Goal: Task Accomplishment & Management: Manage account settings

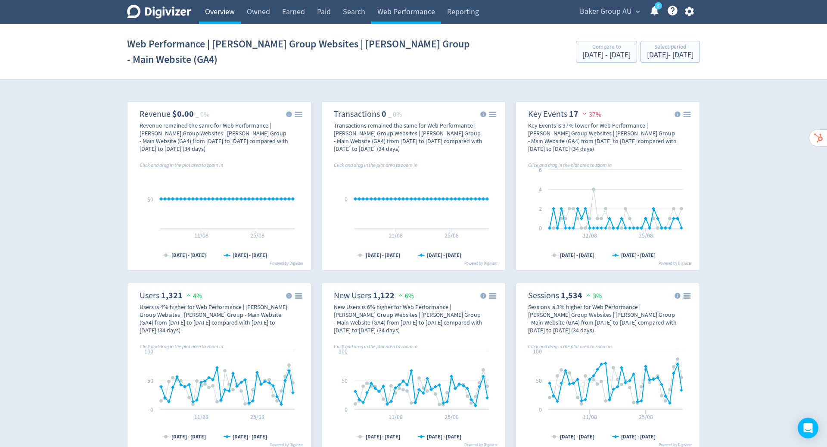
click at [227, 13] on link "Overview" at bounding box center [220, 12] width 42 height 24
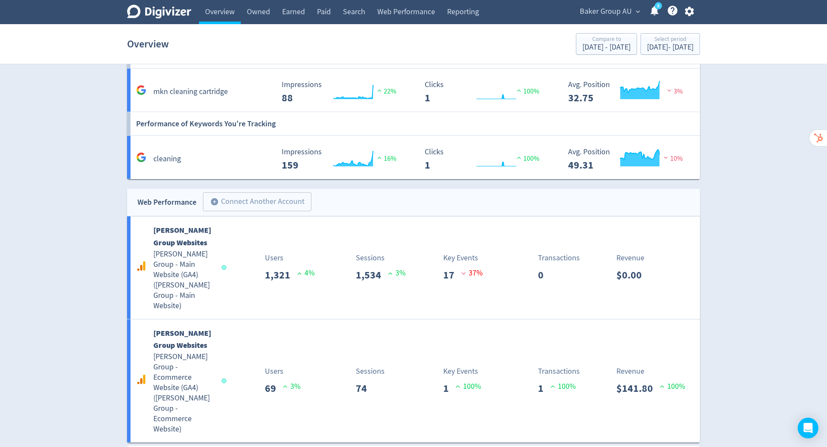
scroll to position [854, 0]
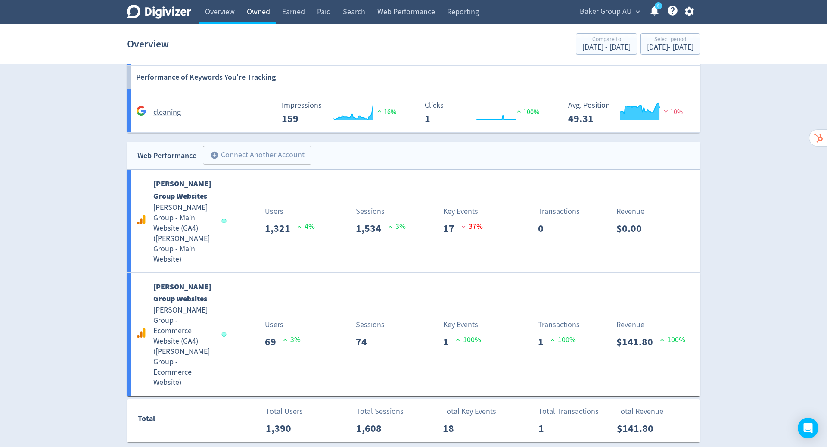
click at [254, 11] on link "Owned" at bounding box center [258, 12] width 35 height 24
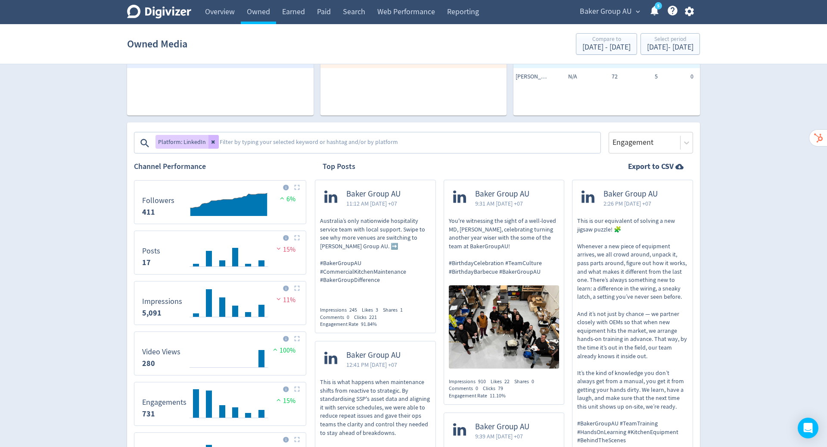
scroll to position [89, 0]
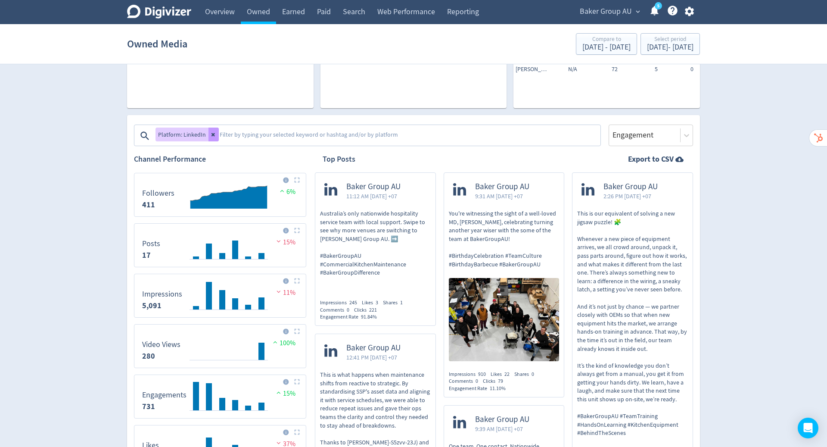
click at [213, 136] on icon at bounding box center [213, 134] width 5 height 5
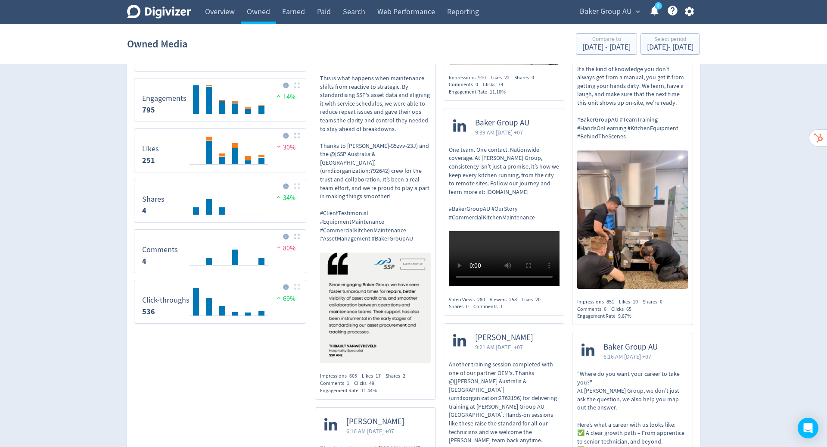
scroll to position [0, 0]
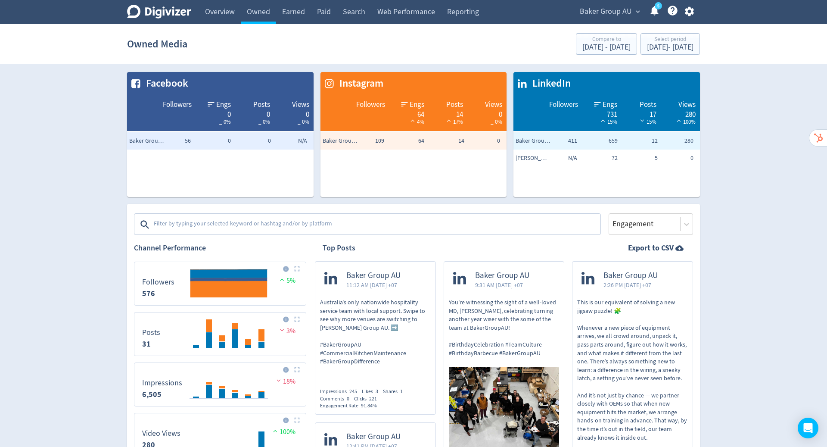
click at [301, 218] on textarea at bounding box center [376, 224] width 447 height 17
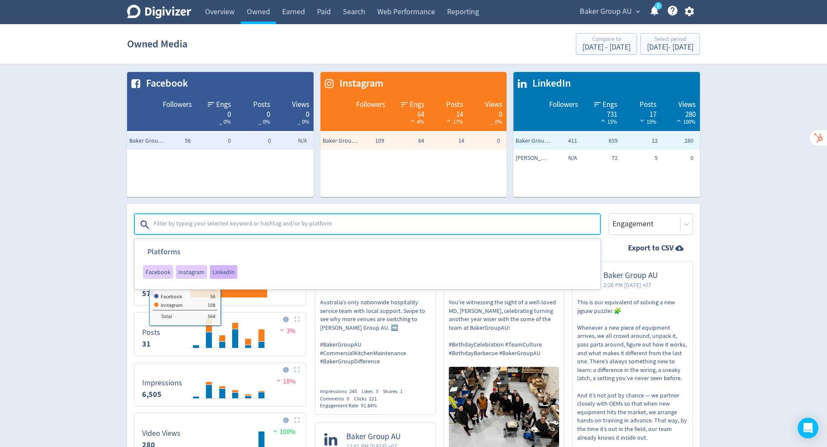
click at [218, 270] on span "LinkedIn" at bounding box center [223, 272] width 22 height 6
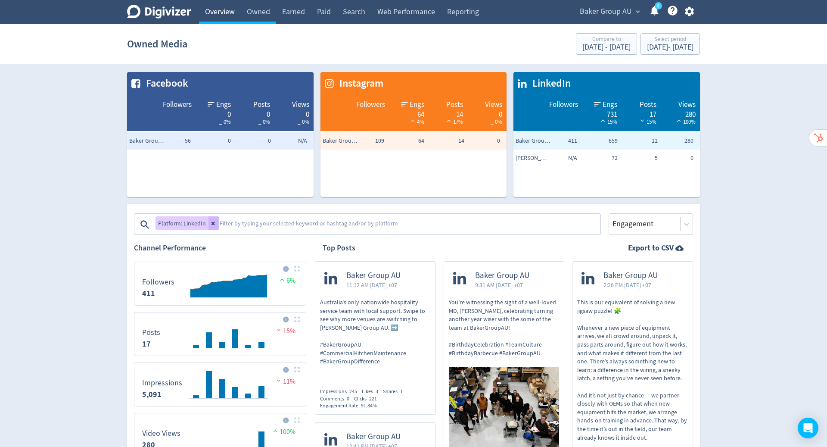
click at [221, 12] on link "Overview" at bounding box center [220, 12] width 42 height 24
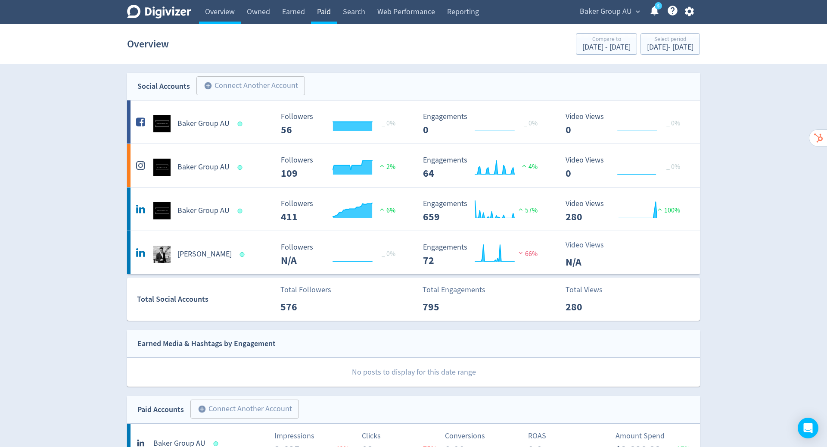
click at [328, 14] on link "Paid" at bounding box center [324, 12] width 26 height 24
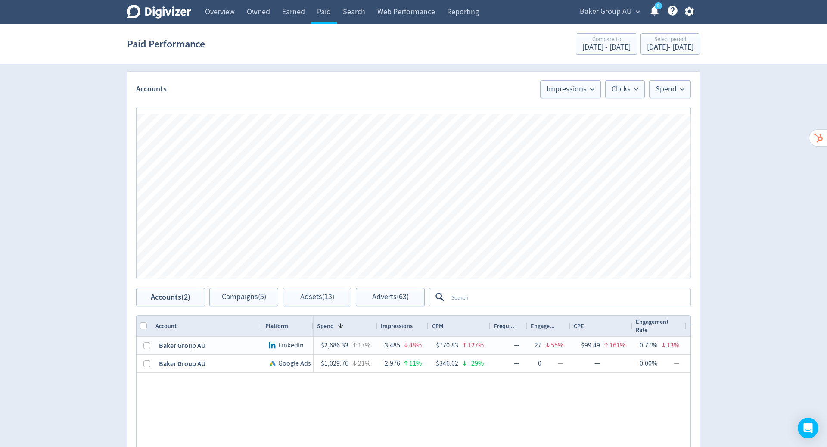
scroll to position [196, 0]
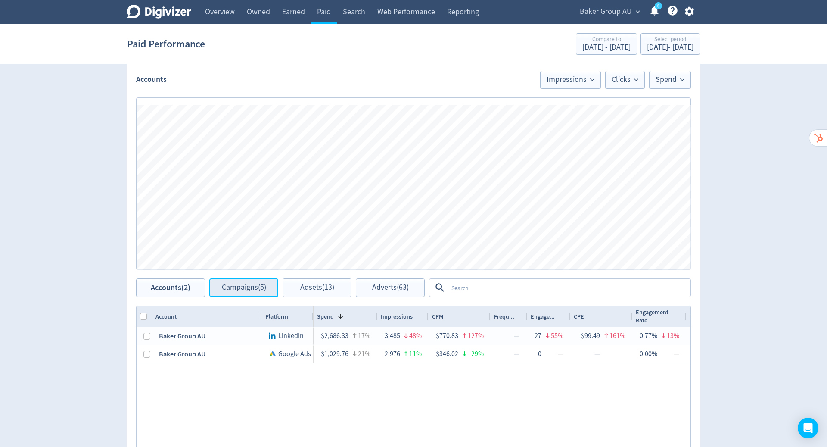
click at [255, 286] on span "Campaigns (5)" at bounding box center [244, 287] width 44 height 8
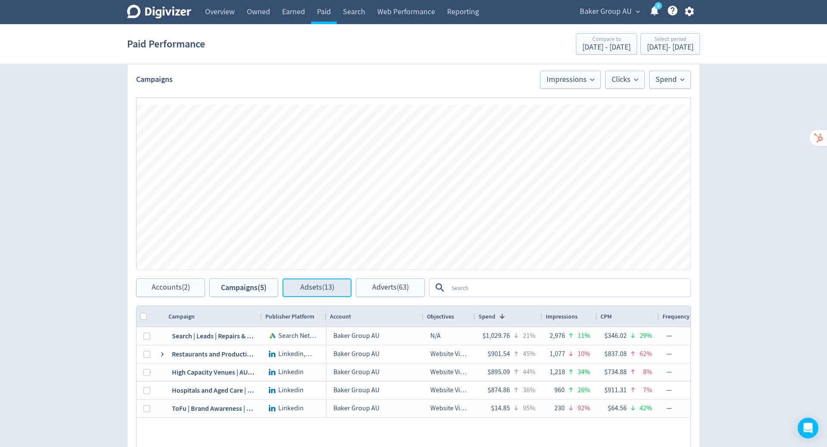
click at [312, 288] on span "Adsets (13)" at bounding box center [317, 287] width 34 height 8
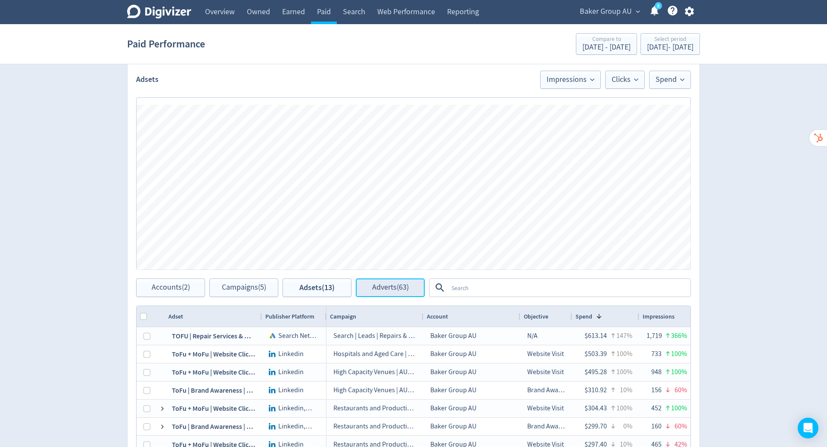
click at [395, 292] on button "Adverts (63)" at bounding box center [390, 287] width 69 height 19
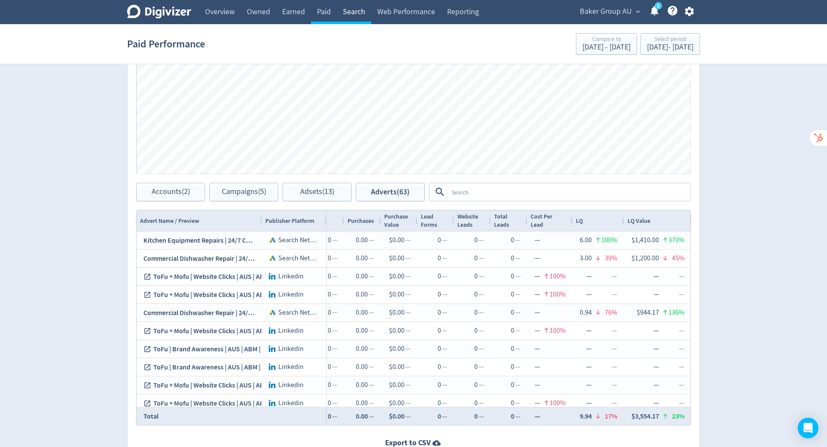
click at [348, 12] on link "Search" at bounding box center [354, 12] width 34 height 24
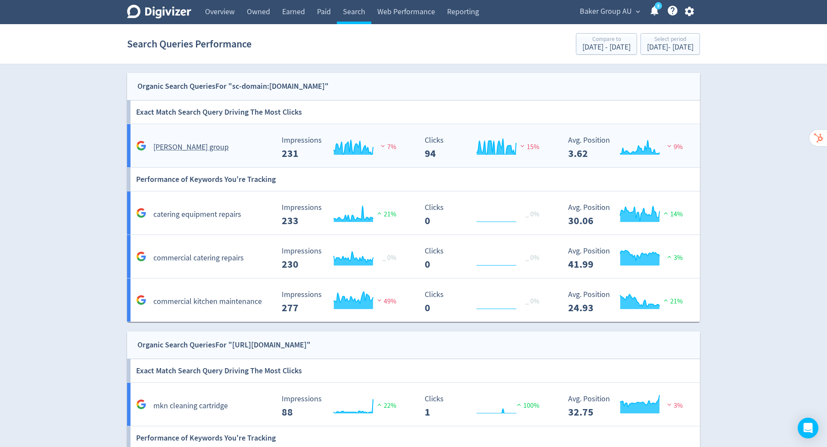
click at [227, 149] on div "[PERSON_NAME] group" at bounding box center [204, 146] width 140 height 13
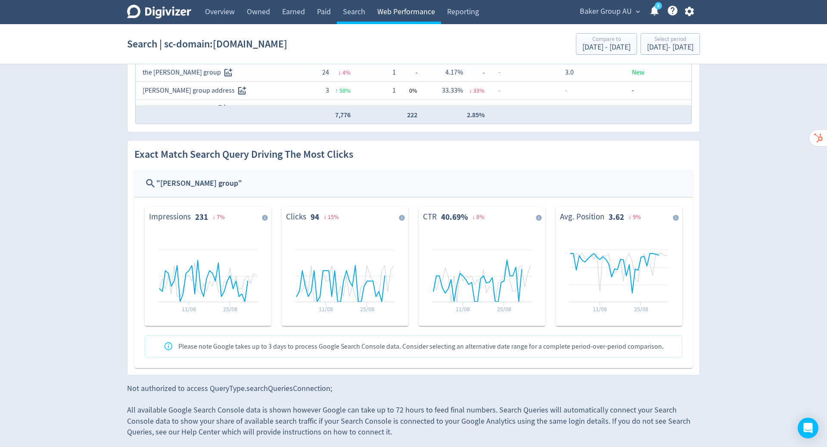
click at [409, 13] on link "Web Performance" at bounding box center [406, 12] width 70 height 24
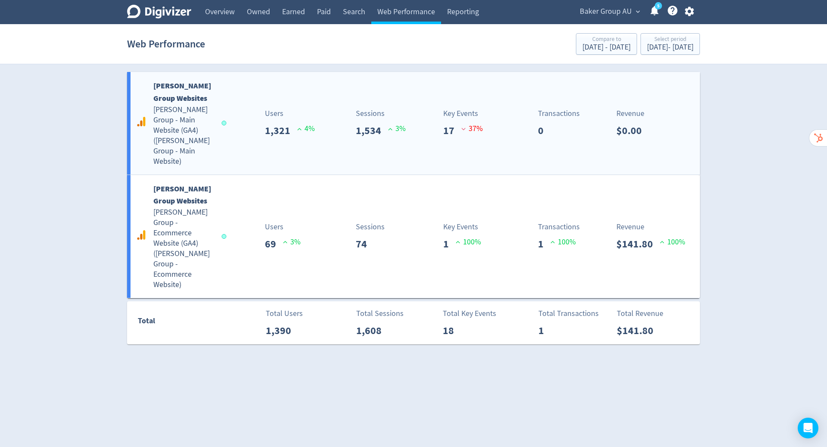
click at [201, 93] on h6 "[PERSON_NAME] Group Websites" at bounding box center [183, 92] width 60 height 25
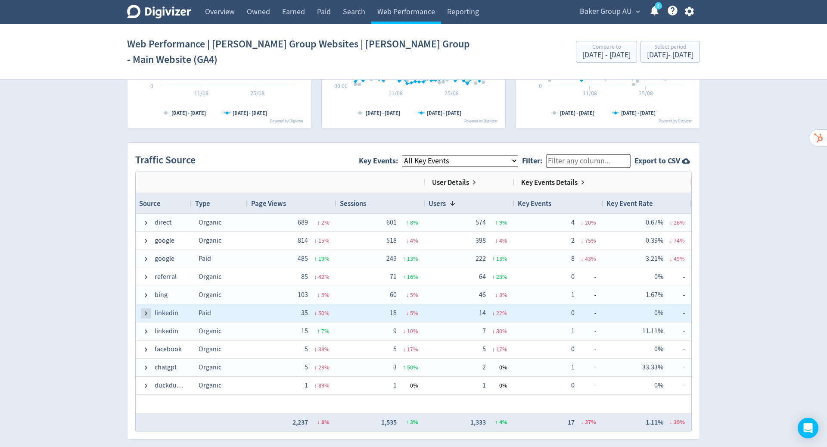
click at [143, 310] on span at bounding box center [146, 313] width 7 height 7
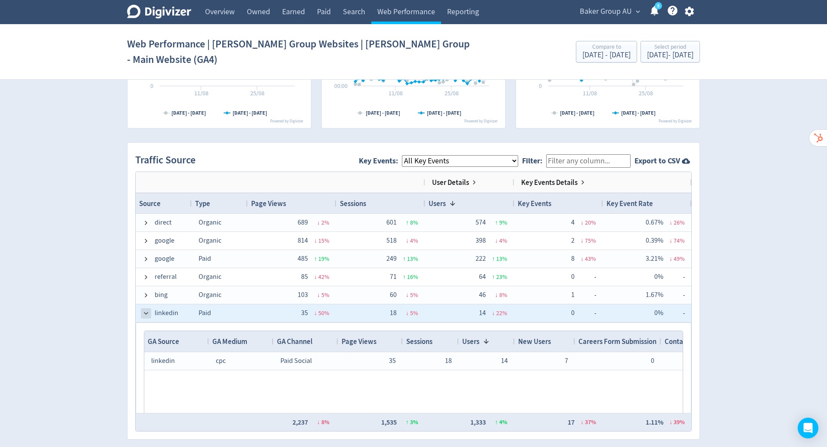
click at [146, 310] on span at bounding box center [146, 313] width 7 height 7
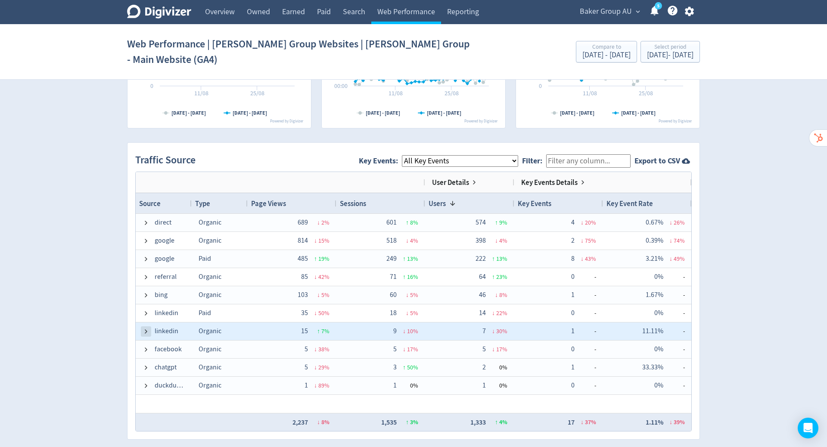
click at [143, 328] on span at bounding box center [146, 331] width 7 height 7
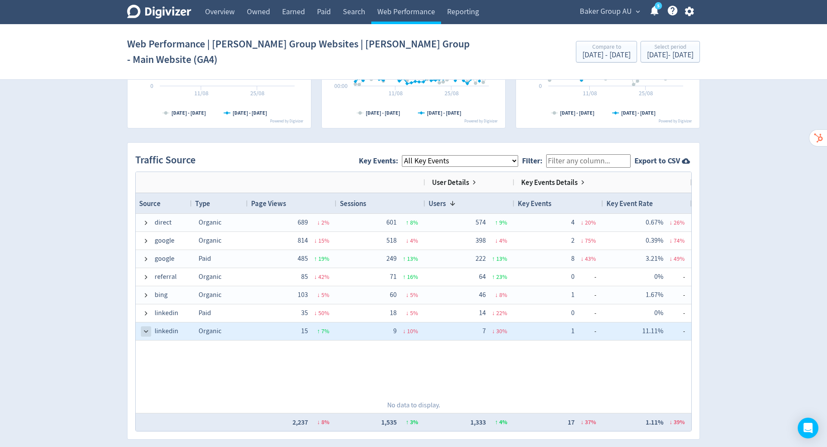
click at [144, 328] on span at bounding box center [146, 331] width 7 height 7
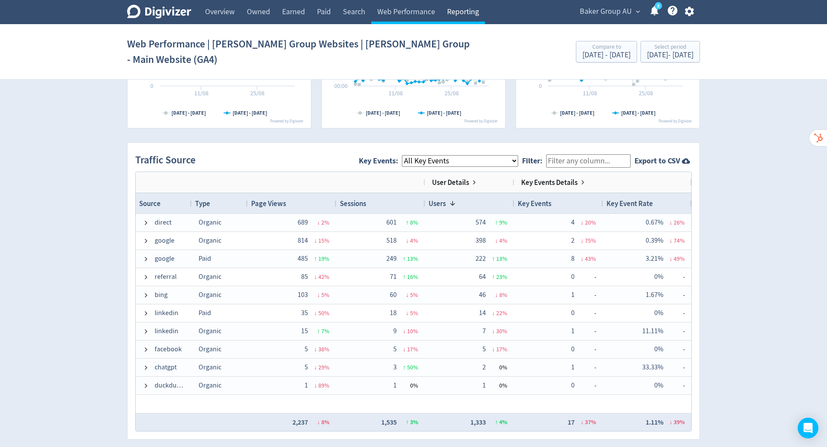
click at [468, 14] on link "Reporting" at bounding box center [463, 12] width 44 height 24
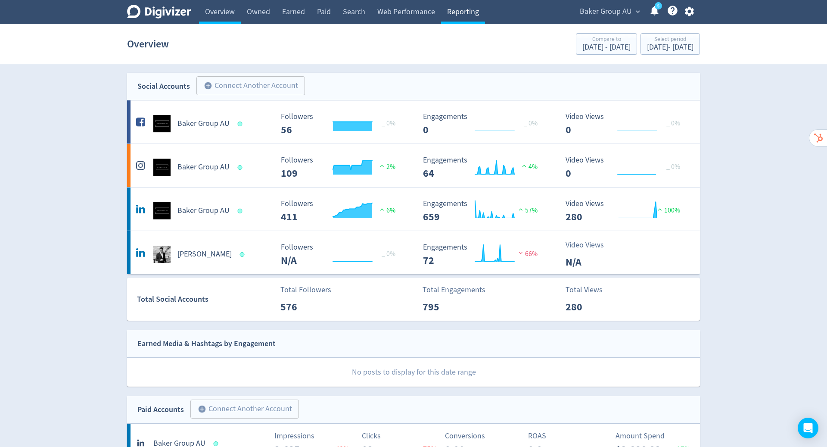
click at [459, 13] on link "Reporting" at bounding box center [463, 12] width 44 height 24
click at [693, 10] on icon "button" at bounding box center [688, 11] width 9 height 9
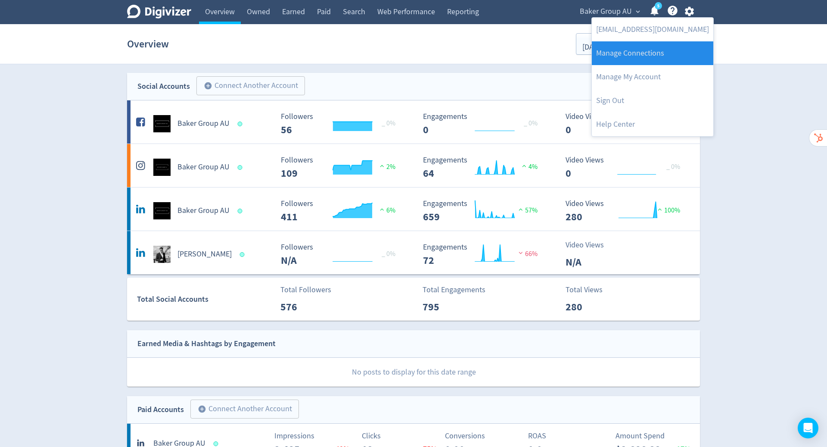
click at [667, 57] on link "Manage Connections" at bounding box center [652, 53] width 121 height 24
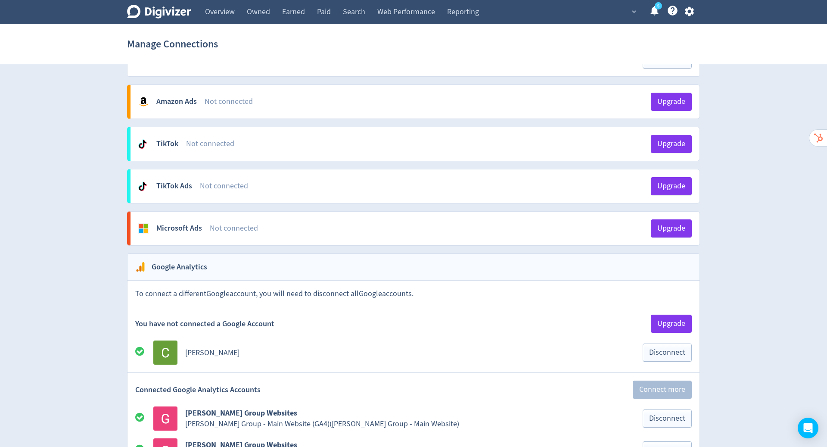
scroll to position [980, 0]
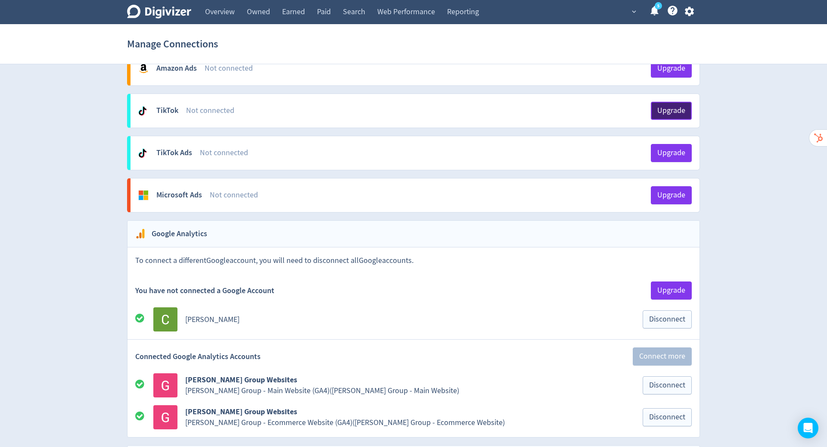
click at [674, 107] on span "Upgrade" at bounding box center [671, 111] width 28 height 8
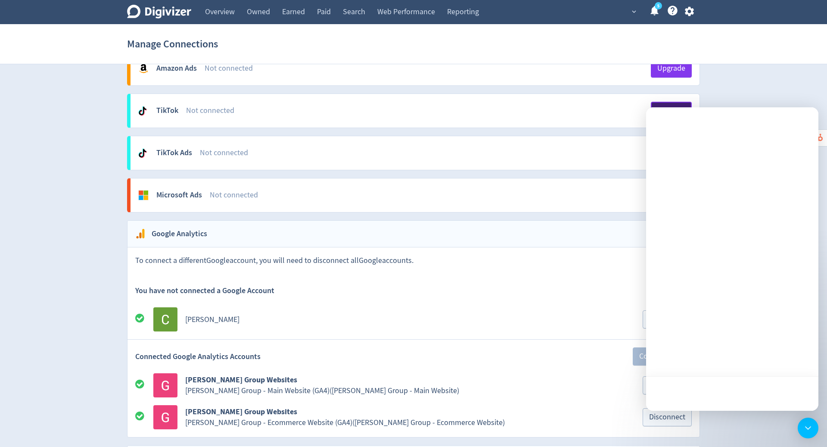
click at [674, 107] on span "Upgrade" at bounding box center [671, 111] width 28 height 8
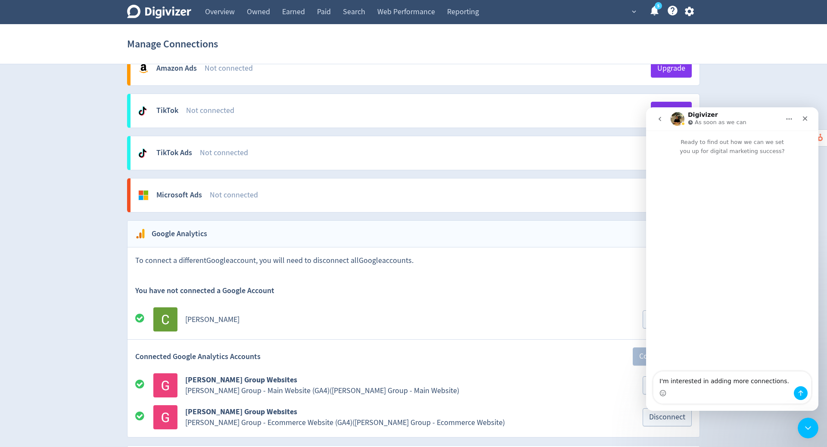
click at [806, 120] on icon "Close" at bounding box center [805, 118] width 5 height 5
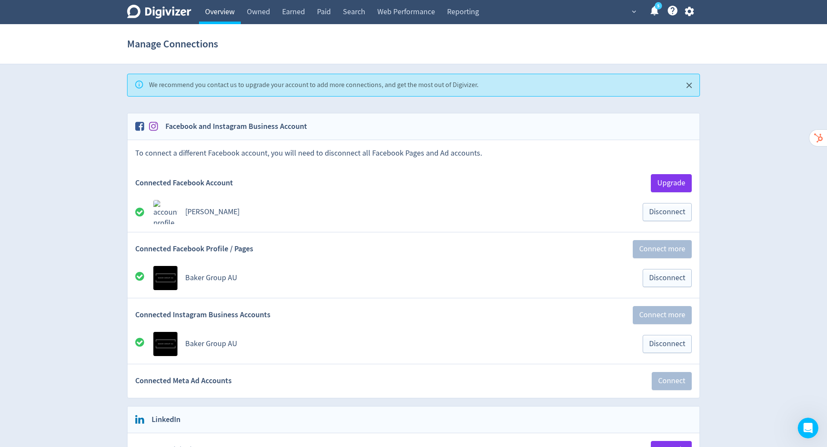
click at [218, 9] on link "Overview" at bounding box center [220, 12] width 42 height 24
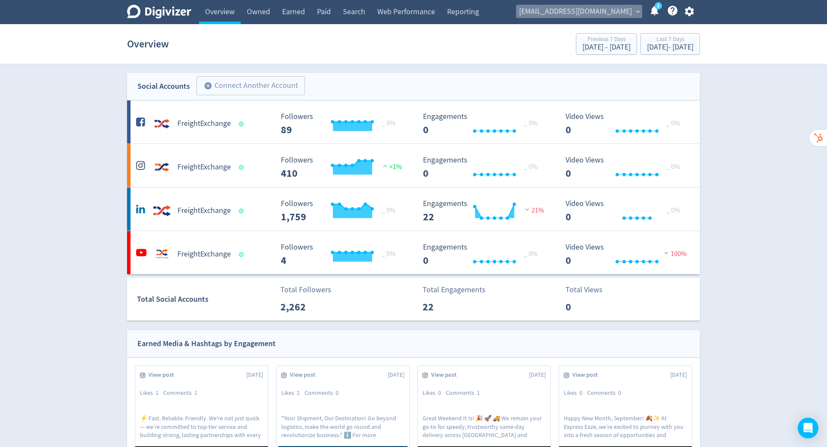
click at [631, 14] on span "[EMAIL_ADDRESS][DOMAIN_NAME]" at bounding box center [575, 12] width 113 height 14
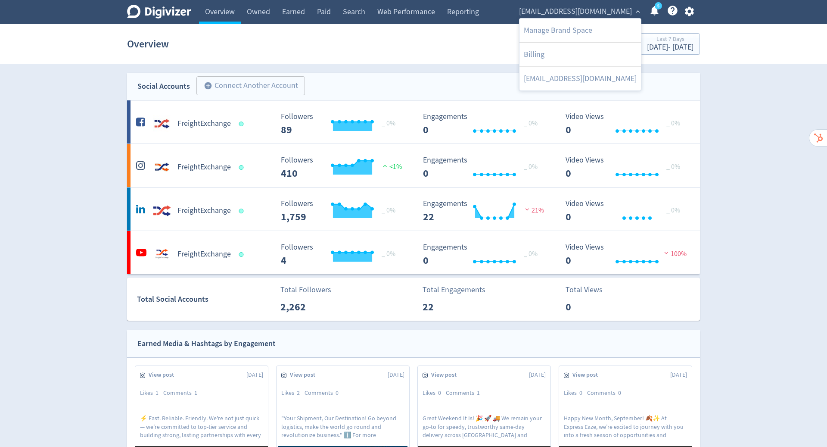
click at [690, 11] on div at bounding box center [413, 223] width 827 height 447
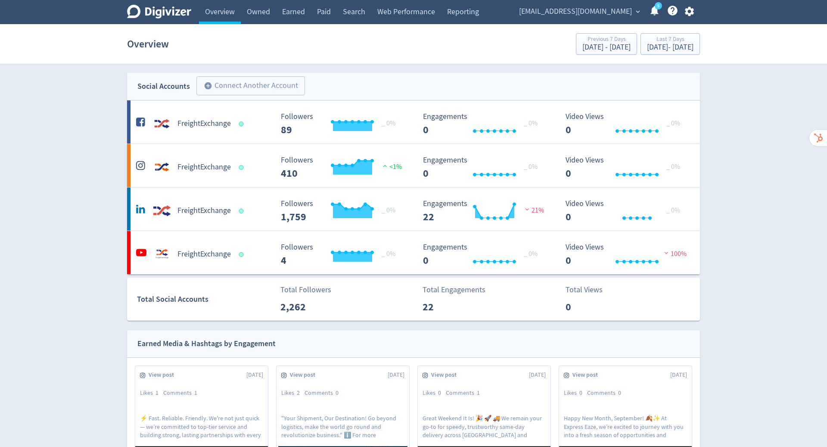
click at [691, 12] on icon "button" at bounding box center [688, 11] width 9 height 9
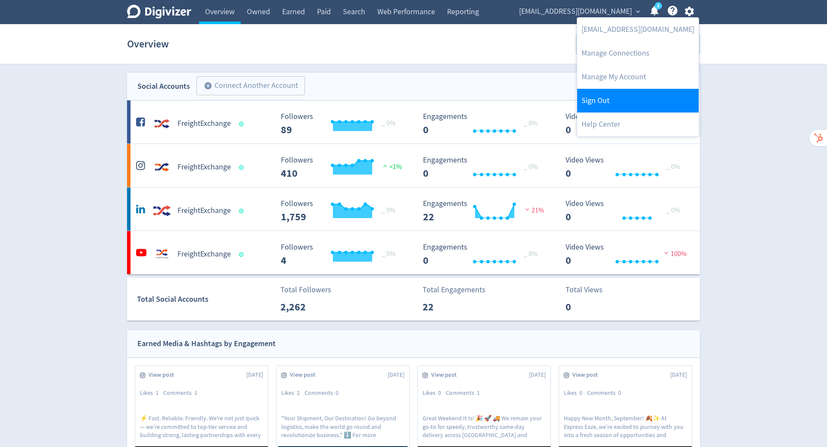
click at [642, 100] on link "Sign Out" at bounding box center [637, 101] width 121 height 24
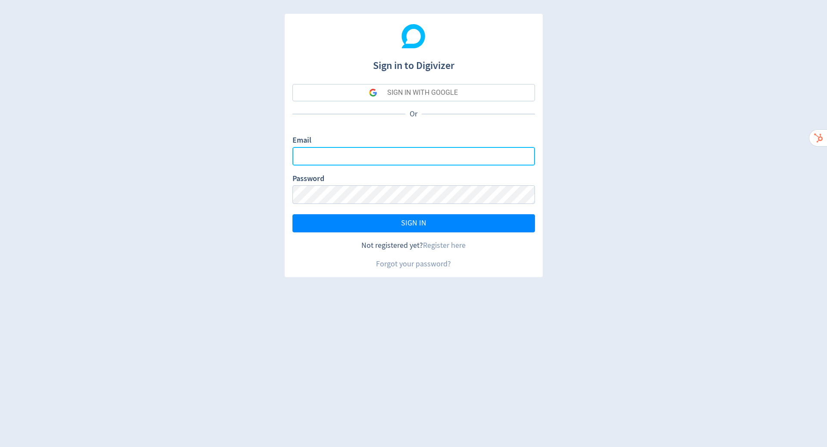
click at [361, 154] on input "Email" at bounding box center [413, 156] width 243 height 19
click at [0, 446] on com-1password-button at bounding box center [0, 447] width 0 height 0
type input "hugo.mcmanus@digivizer.com"
